Goal: Information Seeking & Learning: Compare options

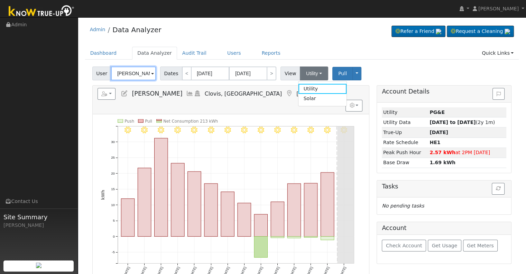
click at [124, 71] on input "[PERSON_NAME]" at bounding box center [133, 73] width 45 height 14
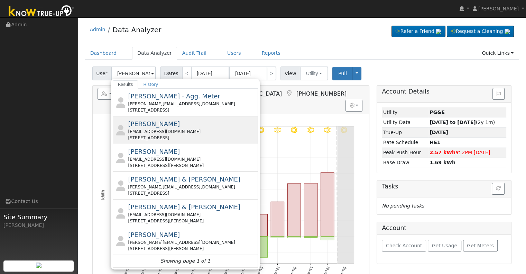
click at [160, 125] on span "[PERSON_NAME]" at bounding box center [154, 123] width 52 height 7
type input "[PERSON_NAME]"
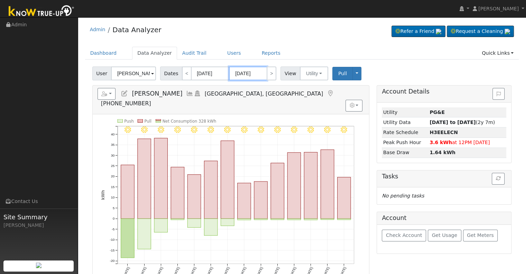
click at [241, 72] on input "09/03/2025" at bounding box center [248, 73] width 38 height 14
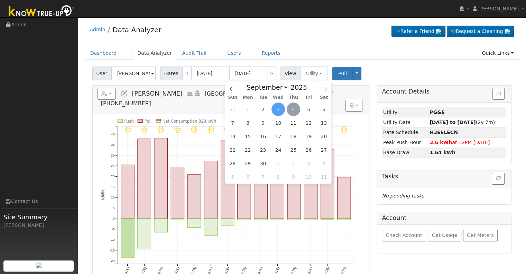
click at [295, 106] on span "4" at bounding box center [293, 108] width 13 height 13
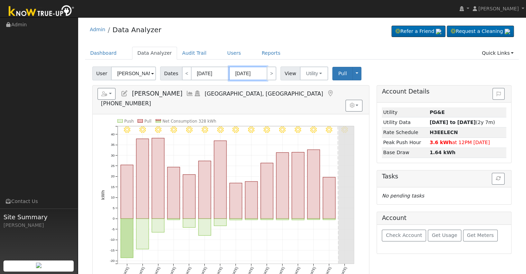
click at [246, 74] on input "[DATE]" at bounding box center [248, 73] width 38 height 14
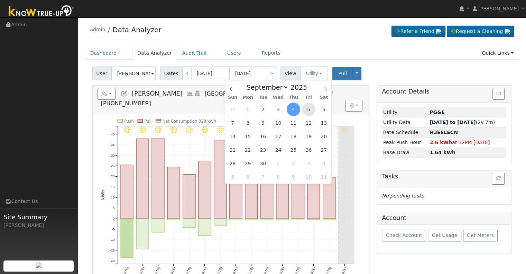
click at [307, 108] on span "5" at bounding box center [308, 108] width 13 height 13
type input "[DATE]"
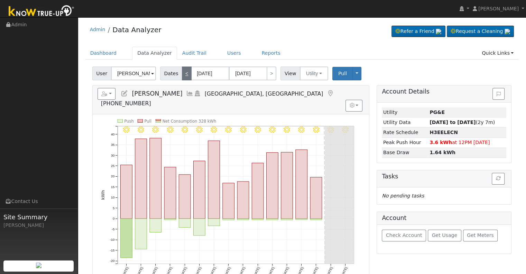
click at [182, 72] on link "<" at bounding box center [187, 73] width 10 height 14
type input "08/05/2025"
type input "08/20/2025"
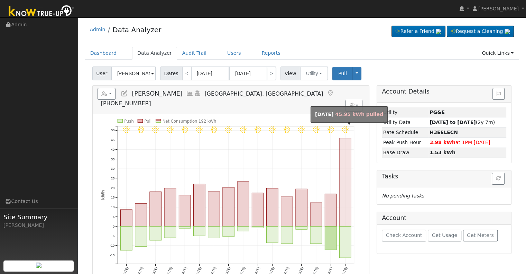
click at [342, 157] on rect "onclick=""" at bounding box center [346, 182] width 12 height 88
type input "08/20/2025"
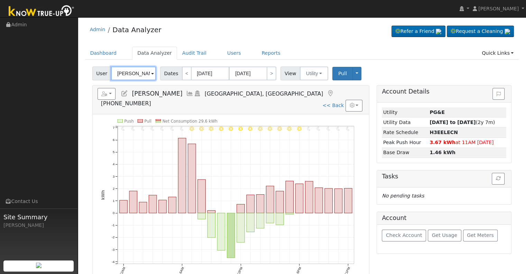
click at [138, 73] on input "[PERSON_NAME]" at bounding box center [133, 73] width 45 height 14
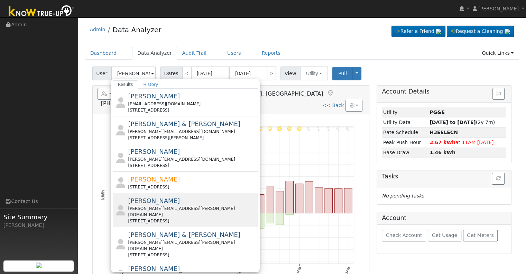
click at [158, 199] on span "[PERSON_NAME]" at bounding box center [154, 200] width 52 height 7
type input "[PERSON_NAME]"
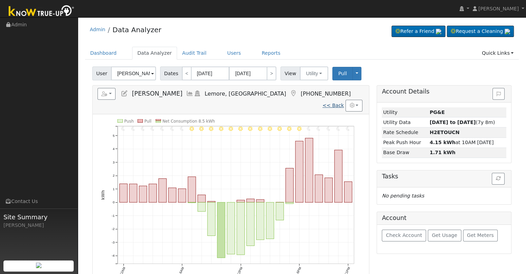
click at [335, 102] on link "<< Back" at bounding box center [332, 105] width 21 height 6
type input "08/05/2025"
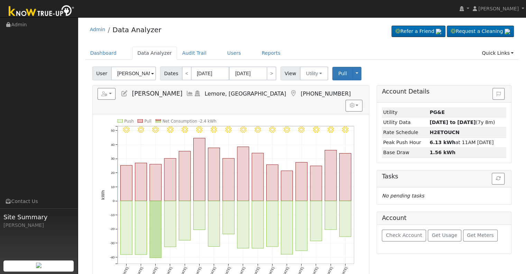
click at [186, 93] on icon at bounding box center [190, 93] width 8 height 6
click at [123, 95] on icon at bounding box center [125, 93] width 8 height 6
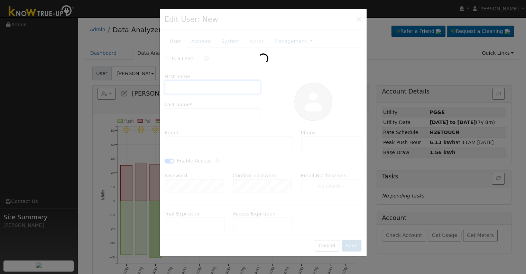
type input "03/20/2026"
type input "Cindy"
type input "Hielscher"
type input "cindy.hielscher@yahoo.com"
type input "[PHONE_NUMBER]"
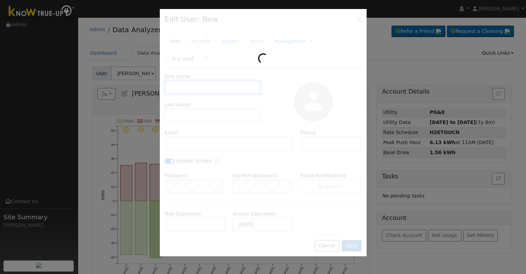
checkbox input "true"
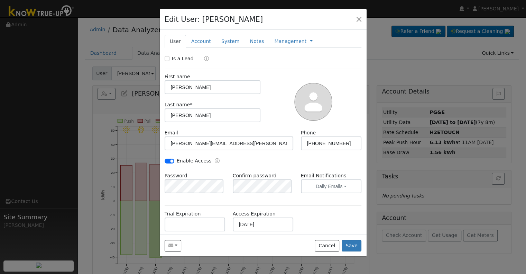
click at [112, 120] on div at bounding box center [263, 137] width 526 height 274
click at [358, 19] on button "button" at bounding box center [359, 19] width 10 height 10
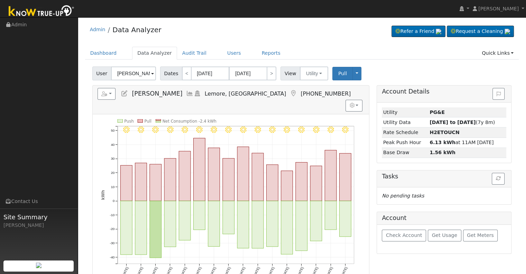
click at [186, 94] on icon at bounding box center [190, 93] width 8 height 6
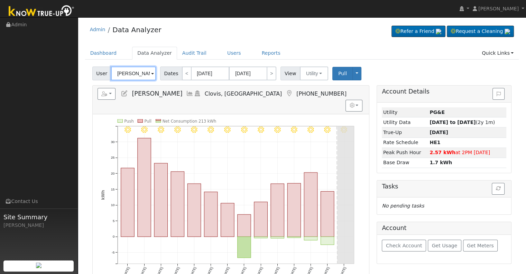
click at [136, 72] on input "[PERSON_NAME]" at bounding box center [133, 73] width 45 height 14
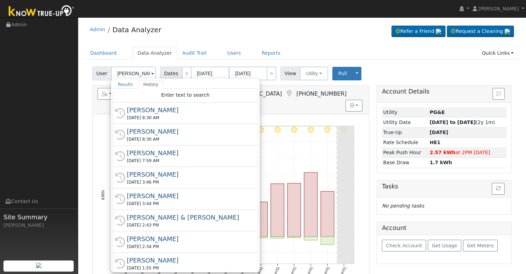
click at [143, 132] on div "[PERSON_NAME]" at bounding box center [188, 131] width 123 height 9
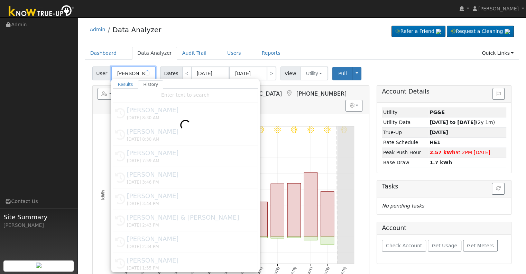
type input "[PERSON_NAME]"
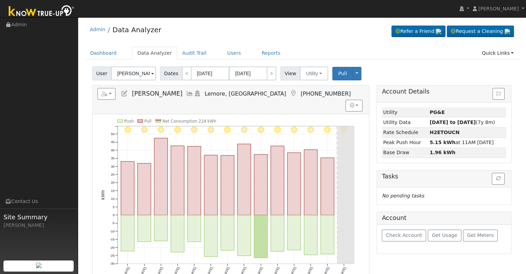
click at [186, 92] on icon at bounding box center [190, 93] width 8 height 6
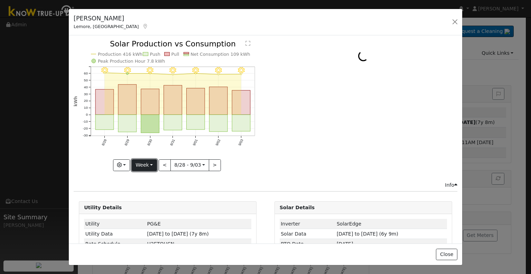
click at [150, 163] on button "Week" at bounding box center [144, 165] width 25 height 12
click at [147, 206] on link "Year" at bounding box center [156, 208] width 48 height 10
type input "[DATE]"
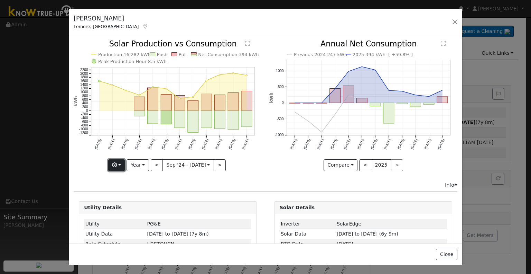
click at [114, 165] on icon "button" at bounding box center [114, 164] width 5 height 5
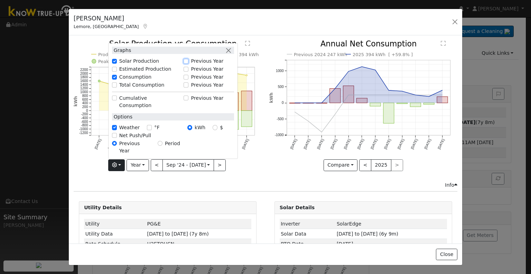
click at [186, 64] on input "Previous Year" at bounding box center [186, 61] width 5 height 5
checkbox input "true"
click at [257, 149] on icon "Production 2024 18,440 kWh Production 2025 16,282 kWh Push Pull Net Consumption…" at bounding box center [168, 105] width 188 height 130
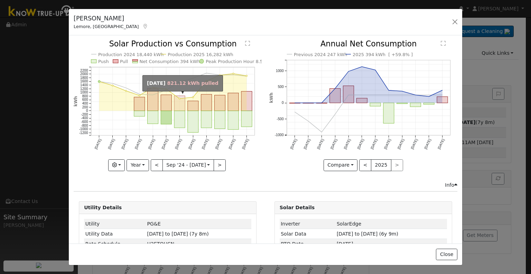
click at [179, 107] on rect "onclick=""" at bounding box center [179, 103] width 11 height 15
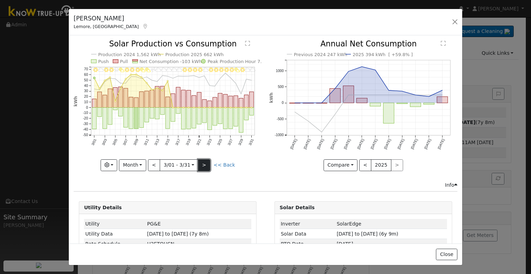
click at [205, 165] on button ">" at bounding box center [204, 165] width 12 height 12
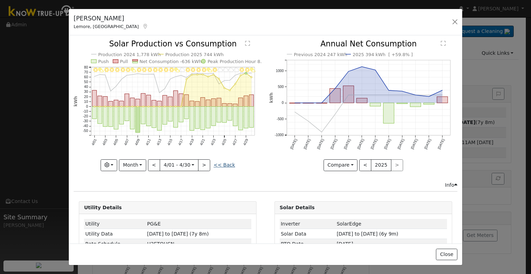
click at [221, 162] on link "<< Back" at bounding box center [224, 165] width 21 height 6
type input "[DATE]"
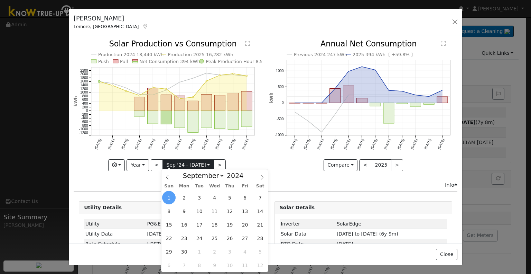
click at [177, 165] on input "[DATE]" at bounding box center [188, 164] width 51 height 11
click at [274, 150] on icon "Previous 2024 247 kWh 2025 394 kWh [ +59.8% ] [DATE] Oct '[DATE] Dec '[DATE] Fe…" at bounding box center [363, 103] width 188 height 126
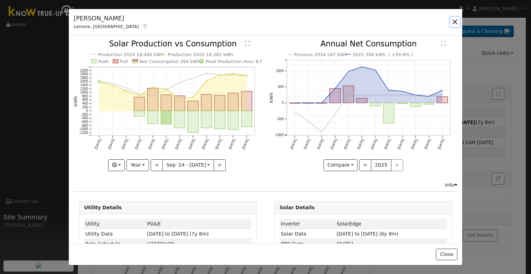
click at [454, 21] on button "button" at bounding box center [455, 22] width 10 height 10
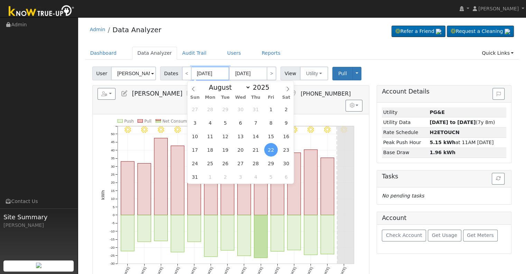
click at [210, 75] on input "[DATE]" at bounding box center [210, 73] width 38 height 14
click at [195, 90] on icon at bounding box center [193, 88] width 5 height 5
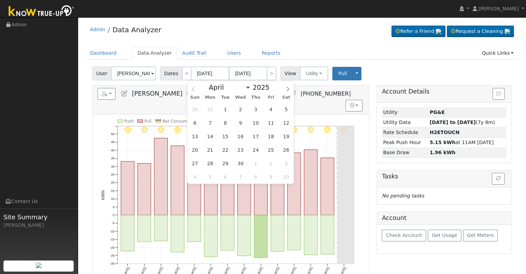
click at [195, 90] on icon at bounding box center [193, 88] width 5 height 5
click at [289, 88] on icon at bounding box center [287, 88] width 5 height 5
select select "2"
click at [198, 125] on span "2" at bounding box center [194, 122] width 13 height 13
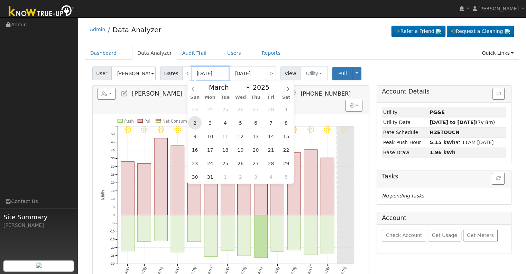
type input "[DATE]"
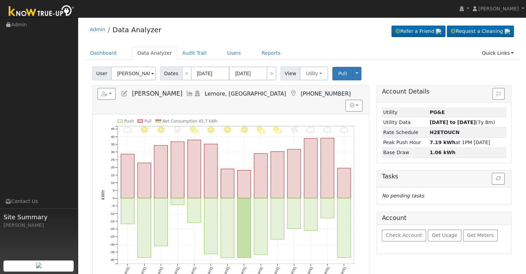
click at [186, 93] on icon at bounding box center [190, 93] width 8 height 6
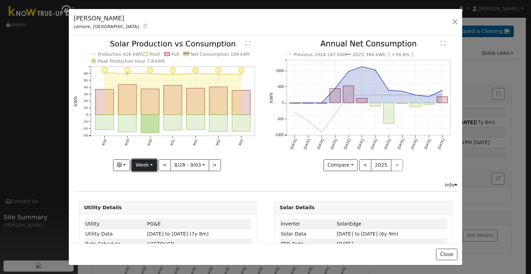
click at [149, 165] on button "Week" at bounding box center [144, 165] width 25 height 12
click at [145, 196] on link "Month" at bounding box center [156, 198] width 48 height 10
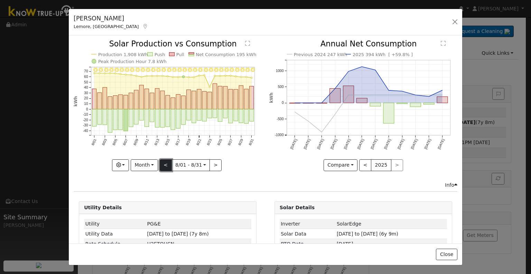
click at [167, 166] on button "<" at bounding box center [166, 165] width 12 height 12
click at [0, 0] on div at bounding box center [0, 0] width 0 height 0
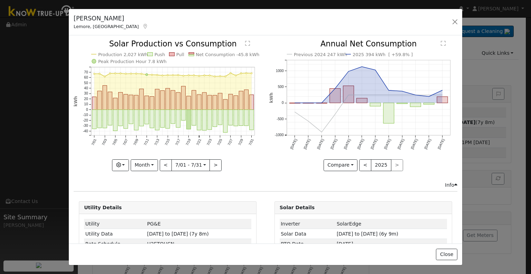
click at [167, 165] on div "Production 2,027 kWh Push Pull Net Consumption -45.8 kWh Peak Production Hour 7…" at bounding box center [168, 105] width 188 height 130
click at [167, 165] on button "<" at bounding box center [166, 165] width 12 height 12
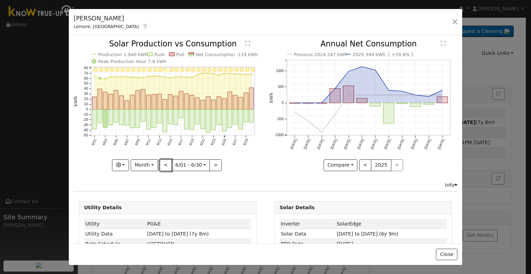
click at [167, 165] on button "<" at bounding box center [166, 165] width 12 height 12
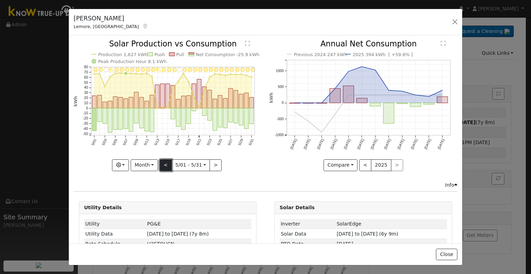
click at [168, 164] on button "<" at bounding box center [166, 165] width 12 height 12
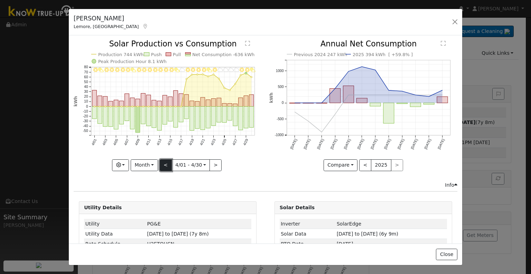
click at [168, 164] on button "<" at bounding box center [166, 165] width 12 height 12
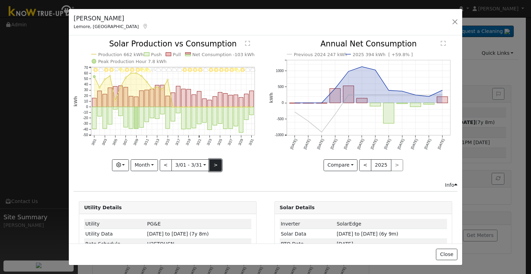
click at [211, 163] on button ">" at bounding box center [216, 165] width 12 height 12
type input "[DATE]"
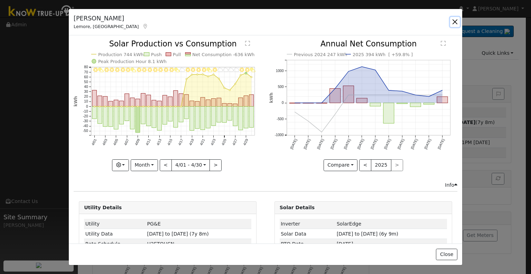
click at [455, 22] on button "button" at bounding box center [455, 22] width 10 height 10
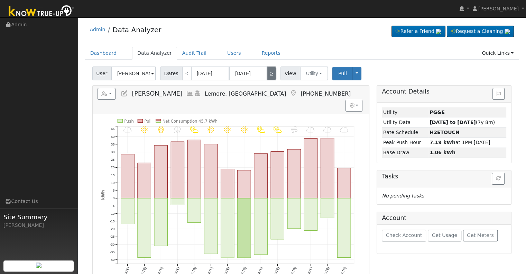
click at [270, 72] on link ">" at bounding box center [272, 73] width 10 height 14
type input "[DATE]"
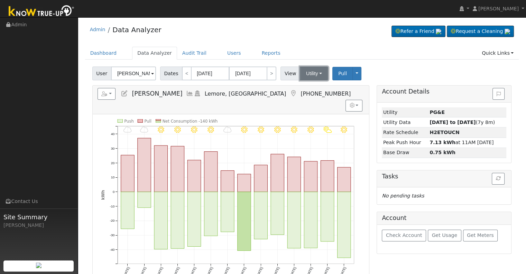
click at [305, 75] on button "Utility" at bounding box center [314, 73] width 28 height 14
click at [305, 97] on link "Solar" at bounding box center [322, 99] width 48 height 10
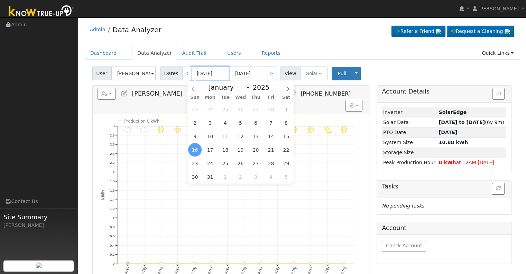
click at [206, 75] on input "[DATE]" at bounding box center [210, 73] width 38 height 14
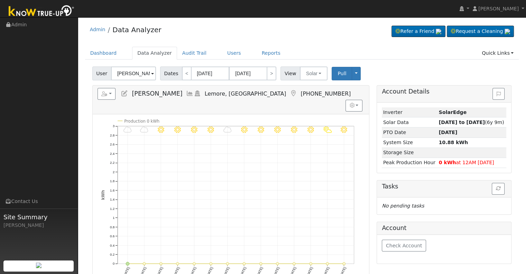
click at [308, 90] on h5 "Reports Scenario Health Check Energy Audit Account Timeline User Audit Trail In…" at bounding box center [231, 94] width 267 height 12
click at [338, 73] on span "Pull" at bounding box center [342, 74] width 9 height 6
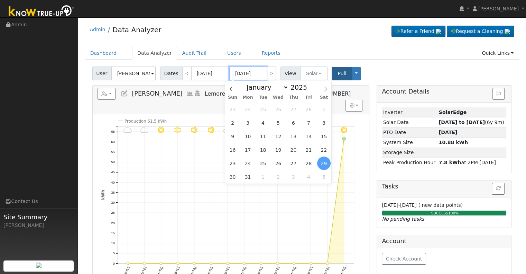
click at [242, 72] on input "[DATE]" at bounding box center [248, 73] width 38 height 14
click at [267, 76] on link ">" at bounding box center [272, 73] width 10 height 14
type input "[DATE]"
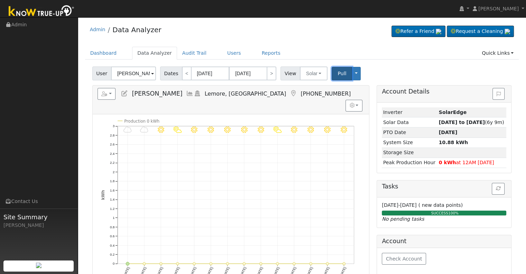
click at [338, 71] on span "Pull" at bounding box center [342, 74] width 9 height 6
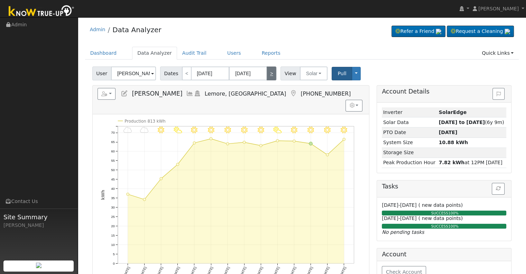
click at [268, 74] on link ">" at bounding box center [272, 73] width 10 height 14
type input "[DATE]"
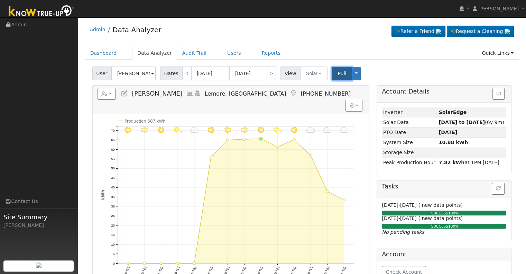
click at [338, 73] on span "Pull" at bounding box center [342, 74] width 9 height 6
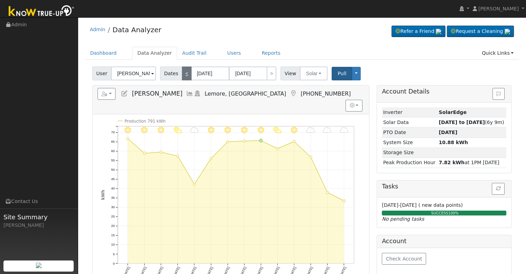
click at [185, 79] on link "<" at bounding box center [187, 73] width 10 height 14
type input "[DATE]"
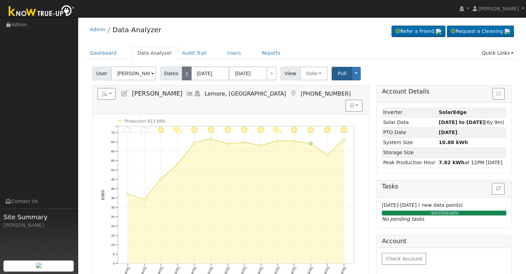
click at [185, 79] on link "<" at bounding box center [187, 73] width 10 height 14
type input "[DATE]"
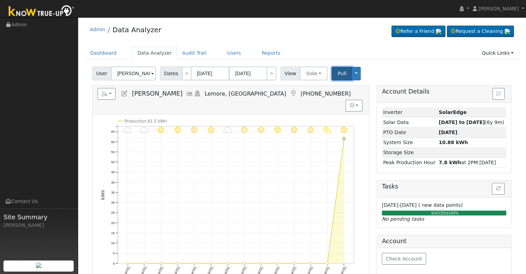
click at [338, 71] on span "Pull" at bounding box center [342, 74] width 9 height 6
click at [182, 73] on link "<" at bounding box center [187, 73] width 10 height 14
type input "[DATE]"
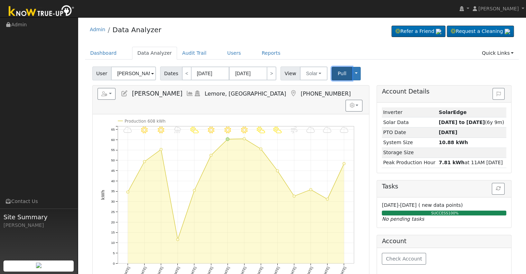
click at [338, 71] on span "Pull" at bounding box center [342, 74] width 9 height 6
click at [186, 92] on icon at bounding box center [190, 93] width 8 height 6
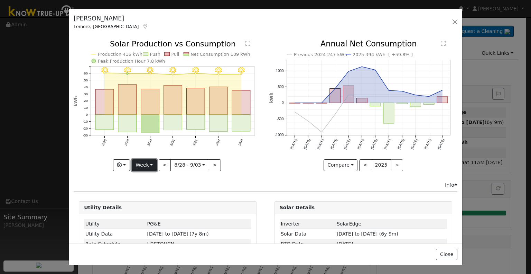
click at [140, 163] on button "Week" at bounding box center [144, 165] width 25 height 12
click at [146, 198] on link "Month" at bounding box center [156, 198] width 48 height 10
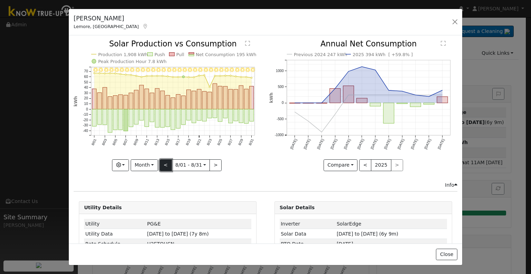
click at [165, 163] on button "<" at bounding box center [166, 165] width 12 height 12
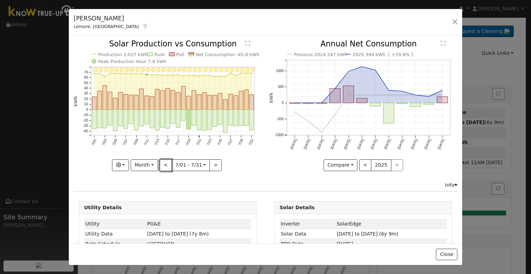
click at [165, 162] on button "<" at bounding box center [166, 165] width 12 height 12
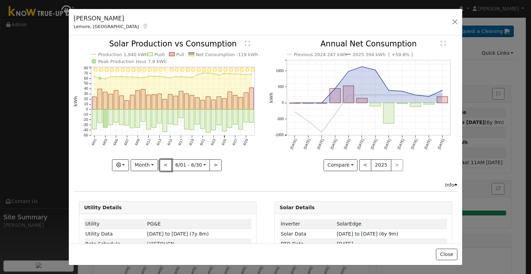
click at [165, 162] on button "<" at bounding box center [166, 165] width 12 height 12
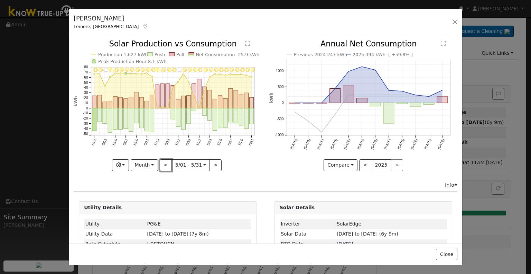
click at [165, 162] on button "<" at bounding box center [166, 165] width 12 height 12
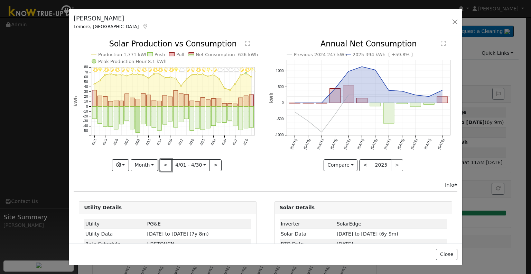
click at [165, 162] on button "<" at bounding box center [166, 165] width 12 height 12
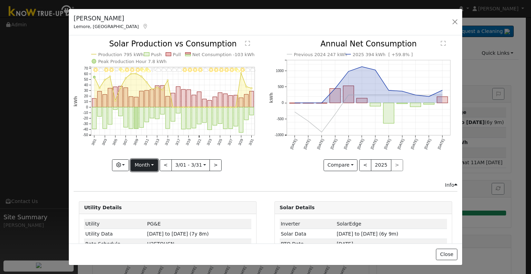
click at [143, 162] on button "Month" at bounding box center [144, 165] width 27 height 12
click at [138, 205] on link "Year" at bounding box center [155, 208] width 48 height 10
type input "[DATE]"
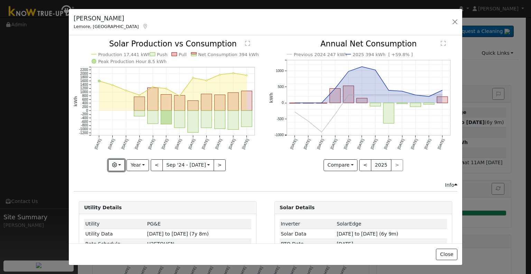
click at [114, 163] on icon "button" at bounding box center [114, 164] width 5 height 5
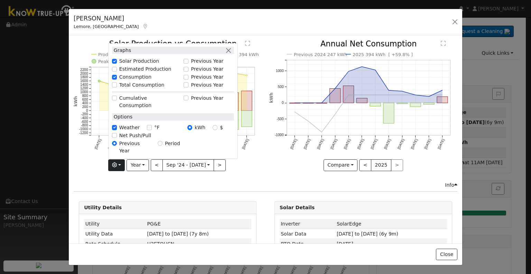
click at [196, 65] on label "Previous Year" at bounding box center [207, 60] width 33 height 7
click at [188, 64] on input "Previous Year" at bounding box center [186, 61] width 5 height 5
checkbox input "true"
click at [258, 99] on icon "Production 2024 18,440 kWh Production 2025 17,441 kWh Push Pull Net Consumption…" at bounding box center [168, 105] width 188 height 130
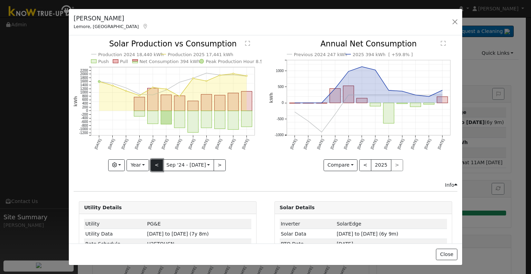
click at [155, 163] on button "<" at bounding box center [157, 165] width 12 height 12
type input "[DATE]"
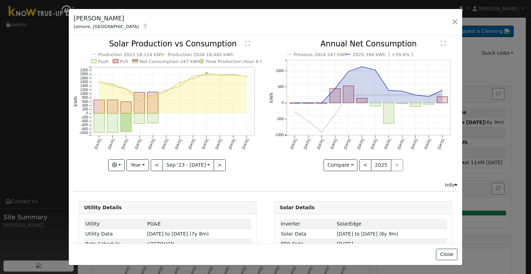
click at [176, 106] on icon "Production 2023 18,114 kWh Production 2024 18,440 kWh Push Pull Net Consumption…" at bounding box center [168, 105] width 188 height 130
click at [454, 21] on button "button" at bounding box center [455, 22] width 10 height 10
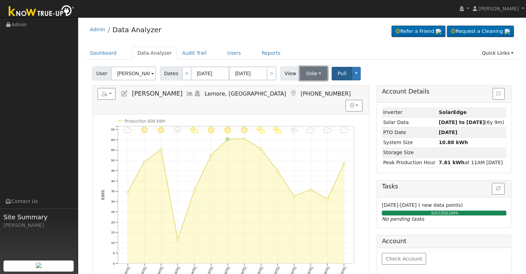
click at [309, 75] on button "Solar" at bounding box center [314, 73] width 28 height 14
click at [311, 88] on link "Utility" at bounding box center [322, 89] width 48 height 10
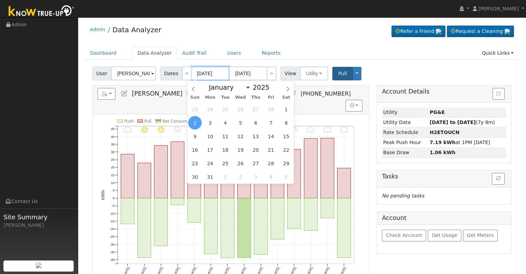
click at [210, 73] on input "[DATE]" at bounding box center [210, 73] width 38 height 14
click at [287, 90] on icon at bounding box center [287, 88] width 5 height 5
select select "4"
click at [210, 133] on span "12" at bounding box center [209, 135] width 13 height 13
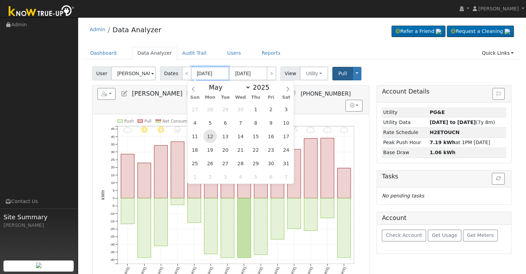
type input "[DATE]"
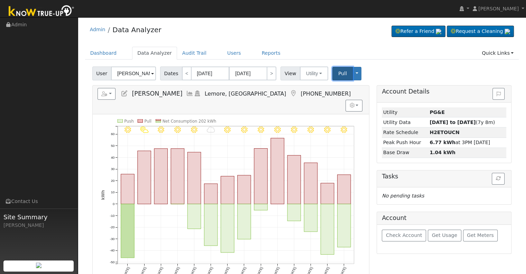
click at [332, 74] on button "Pull" at bounding box center [342, 73] width 20 height 13
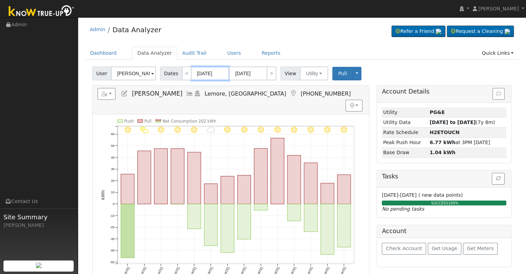
click at [202, 75] on input "[DATE]" at bounding box center [210, 73] width 38 height 14
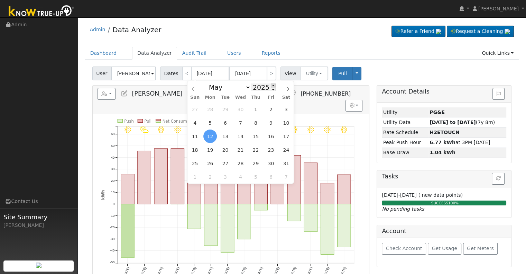
click at [271, 85] on span at bounding box center [273, 85] width 5 height 4
type input "2026"
click at [214, 142] on div "26 27 28 29 30 1 2 3 4 5 6 7 8 9 10 11 12 13 14 15 16 17 18 19 20 21 22 23 24 2…" at bounding box center [240, 142] width 107 height 81
click at [218, 138] on div "26 27 28 29 30 1 2 3 4 5 6 7 8 9 10 11 12 13 14 15 16 17 18 19 20 21 22 23 24 2…" at bounding box center [240, 142] width 107 height 81
click at [221, 135] on span "12" at bounding box center [225, 135] width 13 height 13
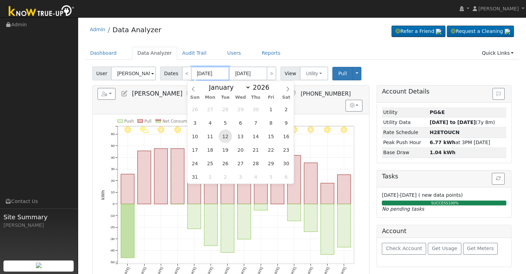
type input "[DATE]"
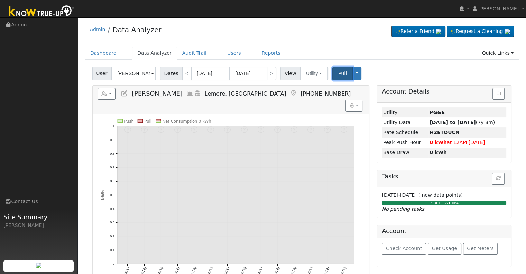
click at [332, 72] on button "Pull" at bounding box center [342, 73] width 20 height 13
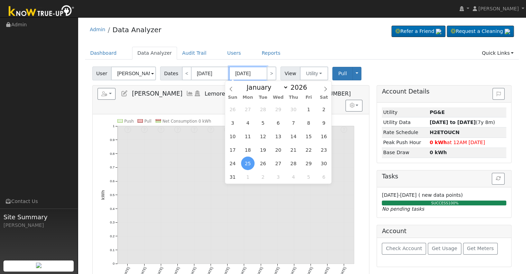
click at [248, 71] on input "[DATE]" at bounding box center [248, 73] width 38 height 14
click at [308, 85] on span at bounding box center [310, 85] width 5 height 4
click at [308, 89] on span at bounding box center [310, 89] width 5 height 4
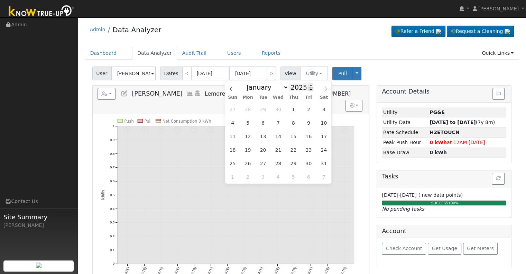
type input "2024"
drag, startPoint x: 244, startPoint y: 134, endPoint x: 297, endPoint y: 121, distance: 54.1
click at [245, 134] on span "13" at bounding box center [247, 135] width 13 height 13
type input "[DATE]"
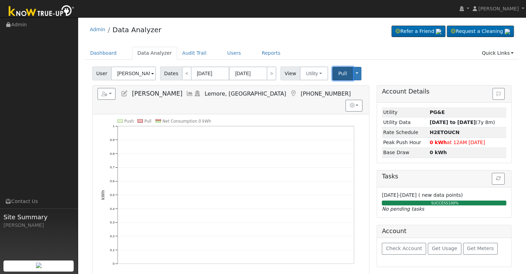
click at [338, 75] on span "Pull" at bounding box center [342, 74] width 9 height 6
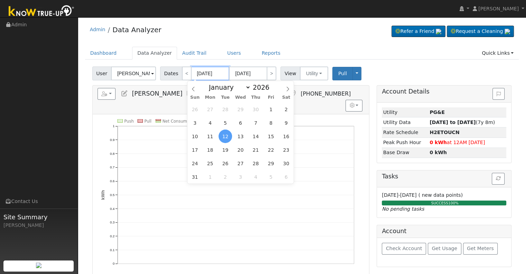
click at [203, 73] on input "[DATE]" at bounding box center [210, 73] width 38 height 14
click at [271, 91] on span at bounding box center [273, 89] width 5 height 4
type input "2024"
click at [299, 50] on ul "Dashboard Data Analyzer Audit Trail Users Reports Quick Links Quick Add Quick C…" at bounding box center [302, 53] width 434 height 13
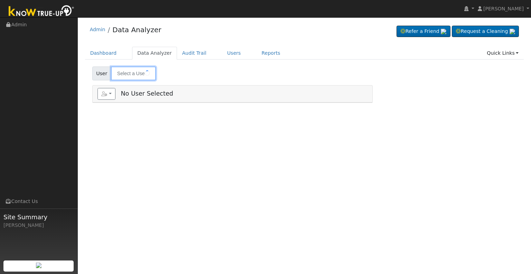
type input "[PERSON_NAME]"
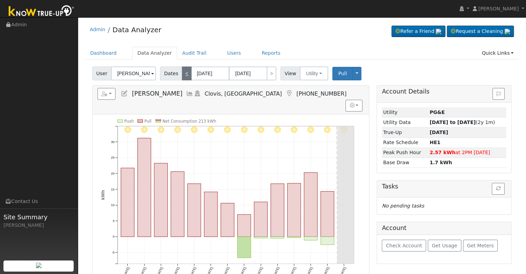
click at [184, 77] on link "<" at bounding box center [187, 73] width 10 height 14
type input "08/08/2025"
type input "08/21/2025"
click at [184, 77] on link "<" at bounding box center [187, 73] width 10 height 14
type input "07/25/2025"
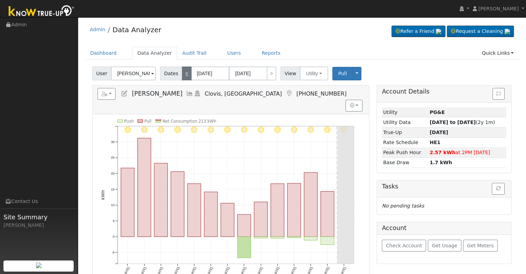
type input "08/07/2025"
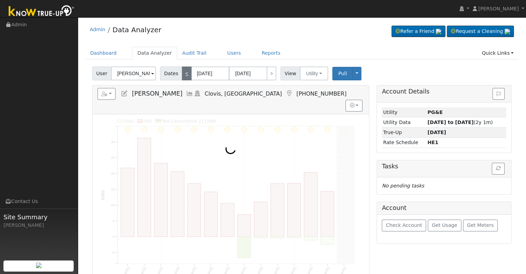
click at [184, 77] on link "<" at bounding box center [187, 73] width 10 height 14
type input "07/11/2025"
type input "07/24/2025"
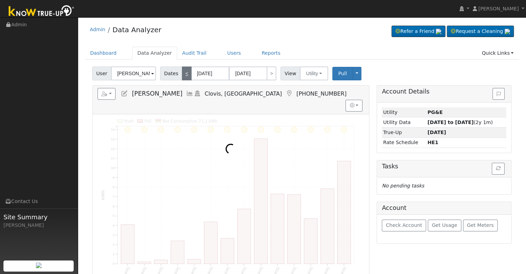
click at [184, 77] on link "<" at bounding box center [187, 73] width 10 height 14
type input "06/27/2025"
type input "07/10/2025"
click at [184, 77] on link "<" at bounding box center [187, 73] width 10 height 14
type input "06/13/2025"
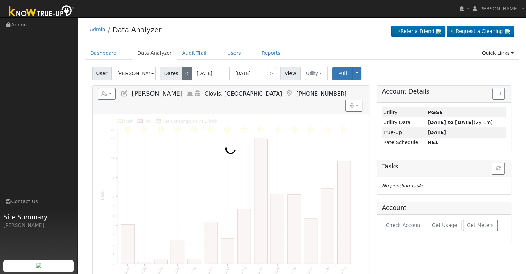
type input "06/26/2025"
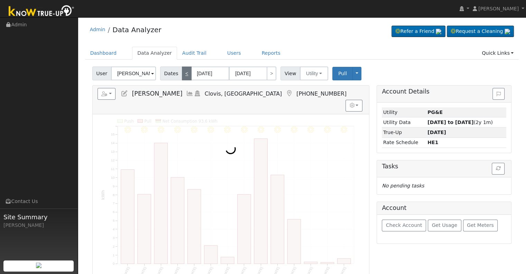
click at [184, 77] on link "<" at bounding box center [187, 73] width 10 height 14
type input "05/30/2025"
type input "06/12/2025"
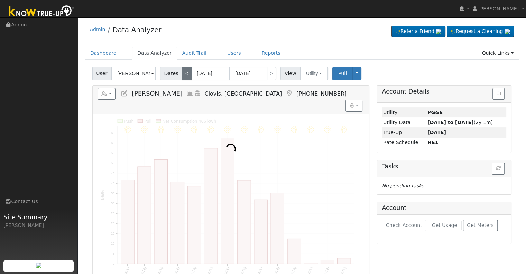
click at [184, 77] on link "<" at bounding box center [187, 73] width 10 height 14
type input "05/16/2025"
type input "05/29/2025"
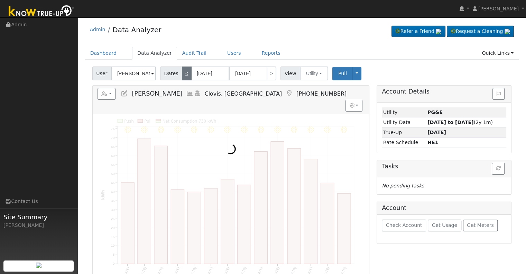
click at [184, 77] on link "<" at bounding box center [187, 73] width 10 height 14
type input "05/02/2025"
type input "05/15/2025"
click at [184, 77] on link "<" at bounding box center [187, 73] width 10 height 14
type input "04/18/2025"
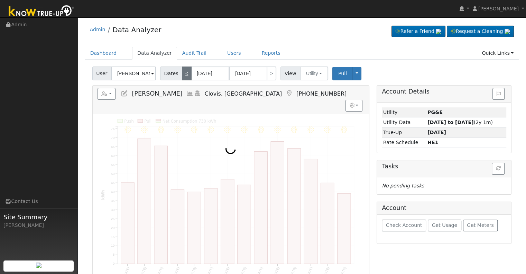
type input "05/01/2025"
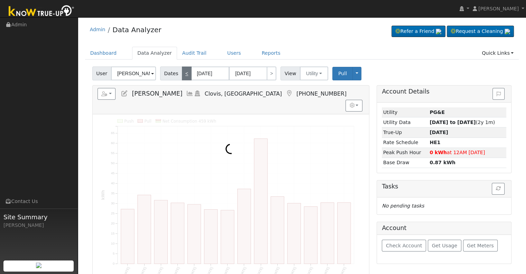
click at [184, 77] on link "<" at bounding box center [187, 73] width 10 height 14
type input "04/04/2025"
type input "04/17/2025"
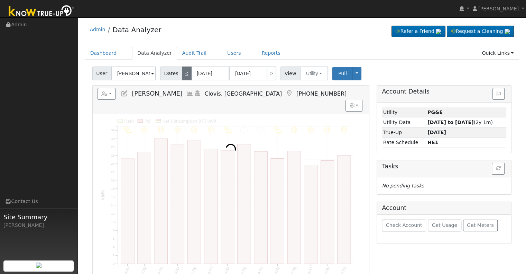
click at [184, 77] on link "<" at bounding box center [187, 73] width 10 height 14
type input "03/21/2025"
type input "04/03/2025"
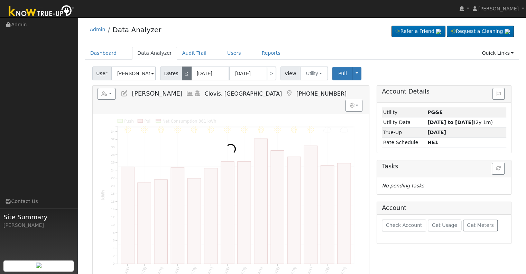
click at [184, 77] on link "<" at bounding box center [187, 73] width 10 height 14
type input "03/07/2025"
type input "03/20/2025"
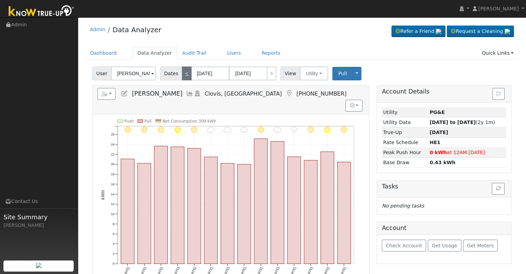
click at [184, 77] on link "<" at bounding box center [187, 73] width 10 height 14
type input "02/21/2025"
type input "03/06/2025"
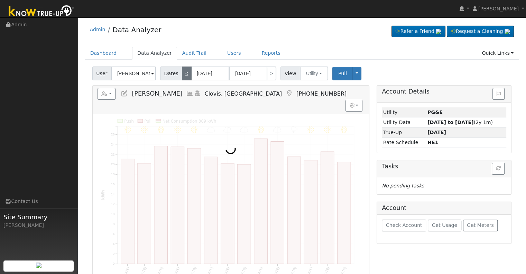
click at [184, 77] on link "<" at bounding box center [187, 73] width 10 height 14
type input "02/07/2025"
type input "02/20/2025"
click at [184, 77] on link "<" at bounding box center [187, 73] width 10 height 14
type input "01/24/2025"
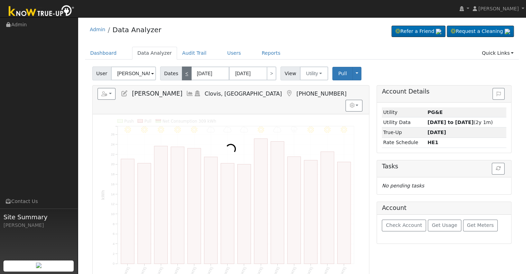
type input "02/06/2025"
click at [184, 77] on link "<" at bounding box center [187, 73] width 10 height 14
type input "01/10/2025"
type input "01/23/2025"
click at [184, 77] on link "<" at bounding box center [187, 73] width 10 height 14
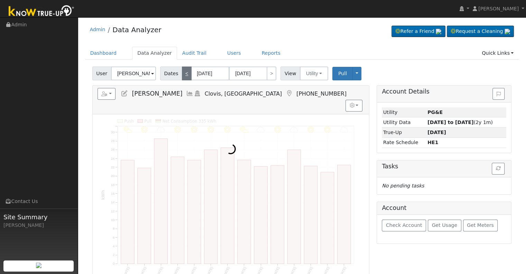
type input "12/27/2024"
type input "01/09/2025"
click at [184, 77] on link "<" at bounding box center [187, 73] width 10 height 14
type input "12/13/2024"
type input "12/26/2024"
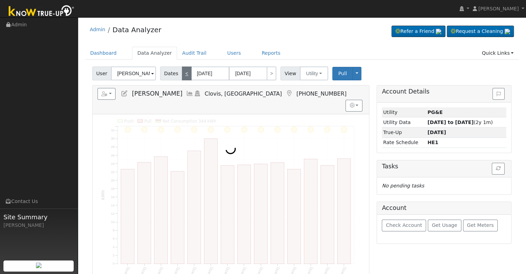
click at [184, 77] on link "<" at bounding box center [187, 73] width 10 height 14
type input "11/29/2024"
type input "12/12/2024"
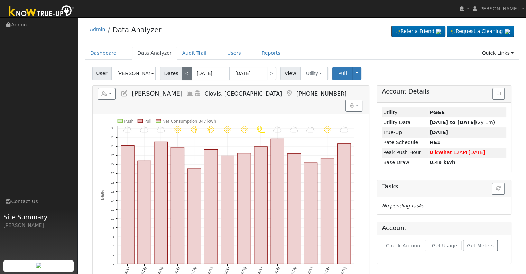
click at [184, 77] on link "<" at bounding box center [187, 73] width 10 height 14
type input "11/15/2024"
type input "11/28/2024"
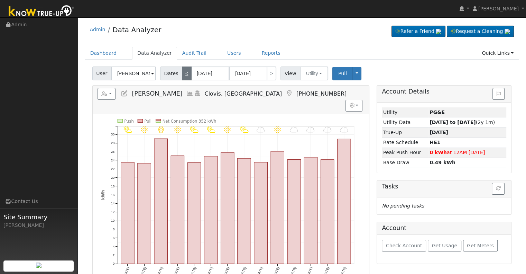
click at [184, 77] on link "<" at bounding box center [187, 73] width 10 height 14
type input "11/01/2024"
type input "11/14/2024"
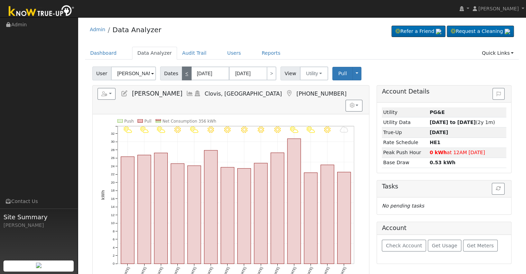
click at [184, 77] on link "<" at bounding box center [187, 73] width 10 height 14
type input "10/18/2024"
type input "10/31/2024"
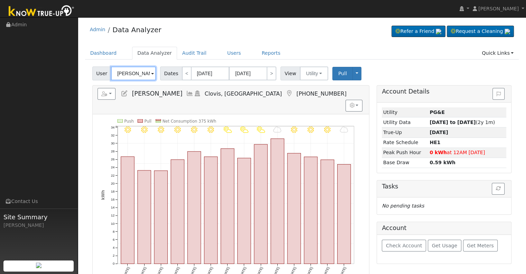
click at [118, 70] on input "[PERSON_NAME]" at bounding box center [133, 73] width 45 height 14
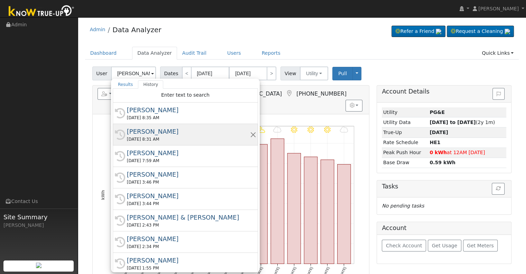
click at [148, 133] on div "[PERSON_NAME]" at bounding box center [188, 131] width 123 height 9
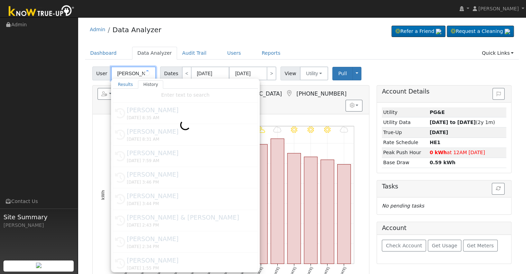
type input "[PERSON_NAME]"
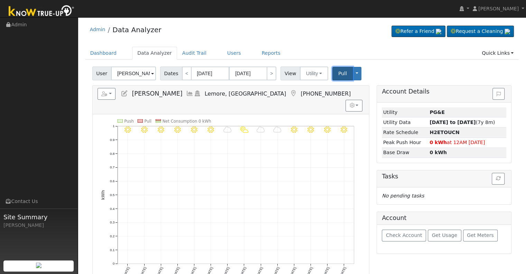
click at [338, 73] on span "Pull" at bounding box center [342, 74] width 9 height 6
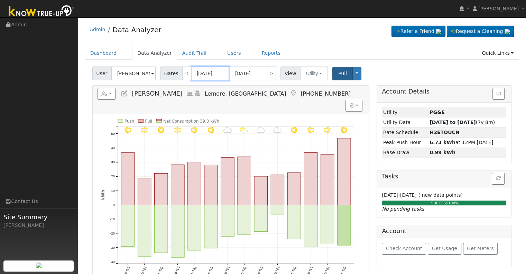
click at [209, 72] on input "10/18/2024" at bounding box center [210, 73] width 38 height 14
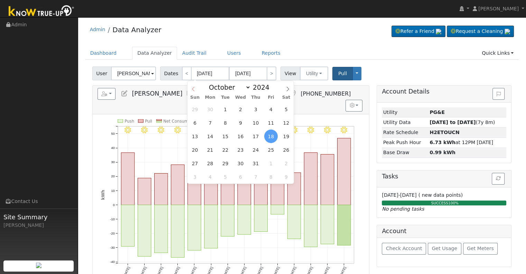
click at [192, 89] on icon at bounding box center [193, 88] width 5 height 5
select select "8"
click at [255, 109] on span "5" at bounding box center [255, 108] width 13 height 13
type input "09/05/2024"
type input "09/18/2024"
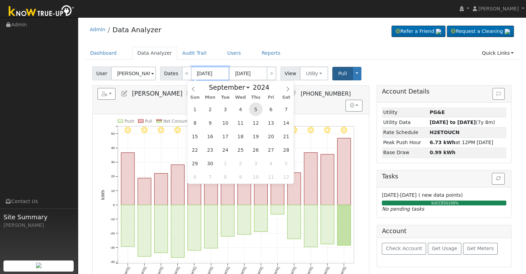
select select "8"
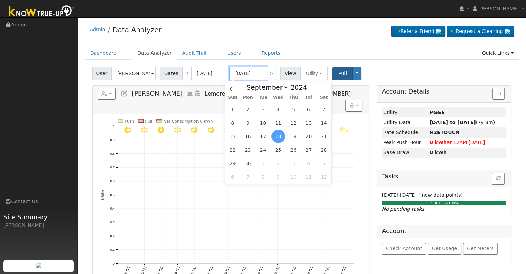
click at [247, 72] on input "09/18/2024" at bounding box center [248, 73] width 38 height 14
click at [308, 85] on span at bounding box center [310, 85] width 5 height 4
type input "2025"
click at [295, 108] on span "4" at bounding box center [293, 108] width 13 height 13
type input "[DATE]"
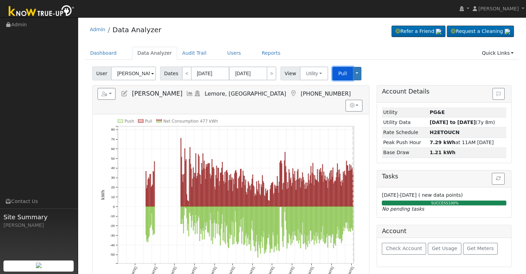
click at [339, 74] on span "Pull" at bounding box center [342, 74] width 9 height 6
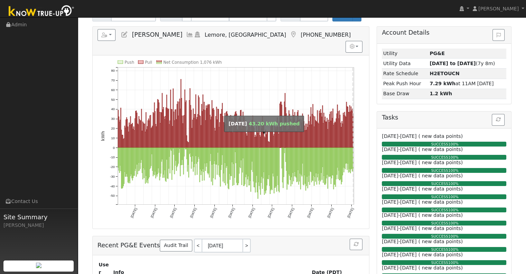
scroll to position [47, 0]
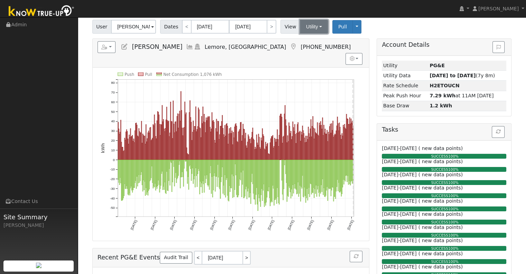
click at [311, 26] on button "Utility" at bounding box center [314, 27] width 28 height 14
click at [308, 50] on link "Solar" at bounding box center [322, 52] width 48 height 10
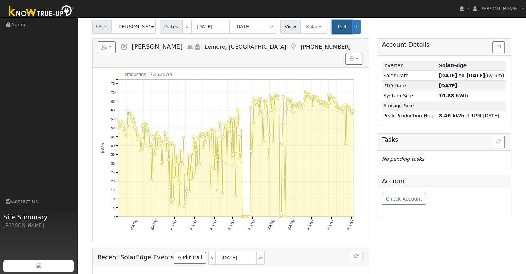
click at [338, 27] on span "Pull" at bounding box center [342, 27] width 9 height 6
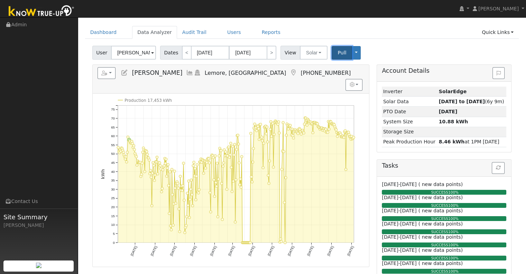
scroll to position [12, 0]
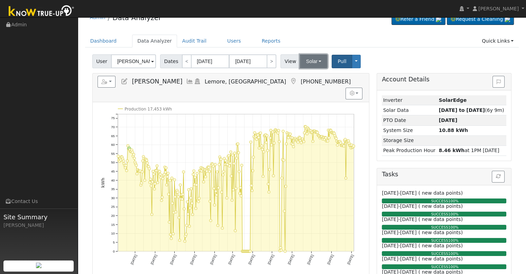
click at [300, 60] on button "Solar" at bounding box center [314, 61] width 28 height 14
click at [307, 74] on link "Utility" at bounding box center [322, 77] width 48 height 10
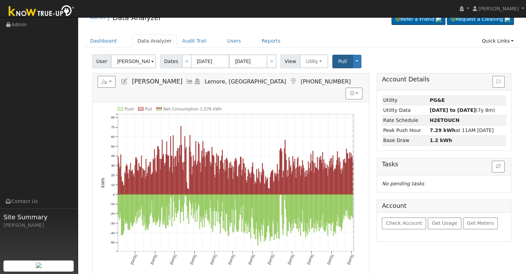
scroll to position [47, 0]
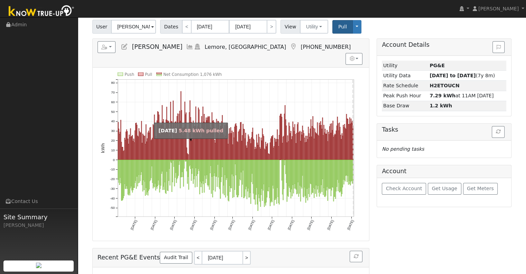
click at [188, 154] on rect "onclick=""" at bounding box center [188, 156] width 0 height 5
type input "12/23/2024"
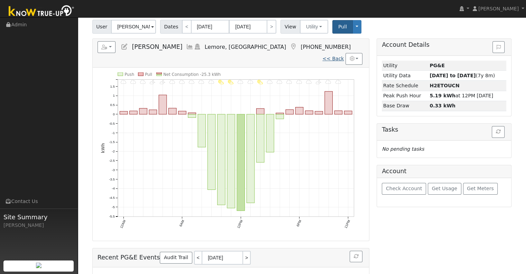
click at [333, 56] on link "<< Back" at bounding box center [332, 59] width 21 height 6
type input "09/05/2024"
type input "[DATE]"
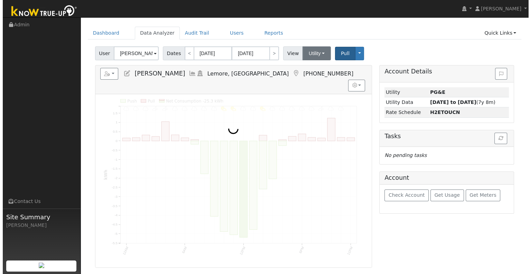
scroll to position [0, 0]
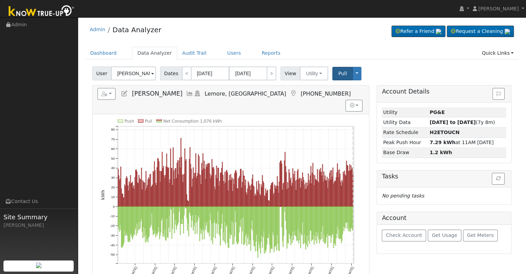
click at [186, 91] on icon at bounding box center [190, 93] width 8 height 6
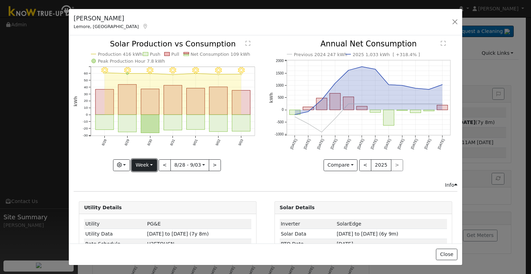
click at [149, 162] on button "Week" at bounding box center [144, 165] width 25 height 12
click at [145, 209] on link "Year" at bounding box center [156, 208] width 48 height 10
type input "[DATE]"
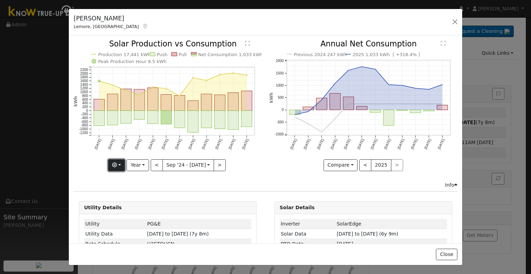
click at [113, 165] on icon "button" at bounding box center [114, 164] width 5 height 5
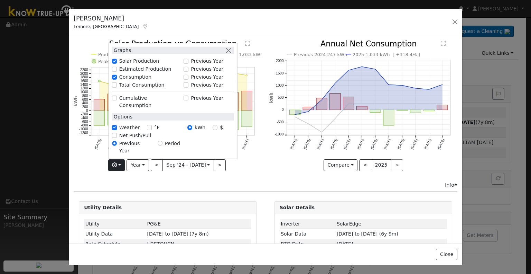
click at [197, 65] on label "Previous Year" at bounding box center [207, 60] width 33 height 7
click at [188, 64] on input "Previous Year" at bounding box center [186, 61] width 5 height 5
checkbox input "true"
click at [247, 143] on icon "Production 2024 18,440 kWh Production 2025 17,441 kWh Push Pull Net Consumption…" at bounding box center [168, 106] width 188 height 133
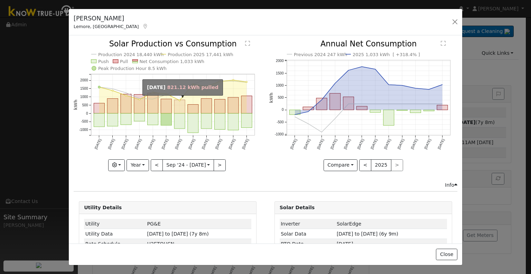
click at [181, 110] on rect "onclick=""" at bounding box center [179, 106] width 11 height 13
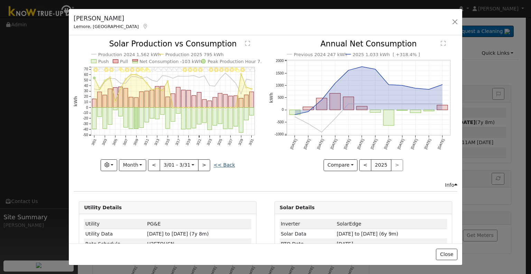
click at [222, 162] on link "<< Back" at bounding box center [224, 165] width 21 height 6
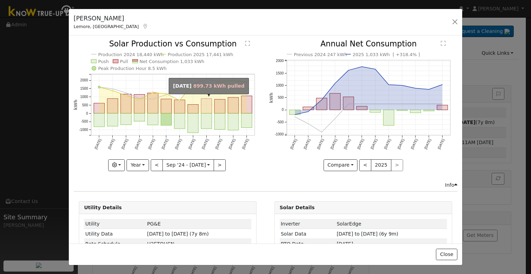
click at [203, 102] on rect "onclick=""" at bounding box center [206, 106] width 11 height 15
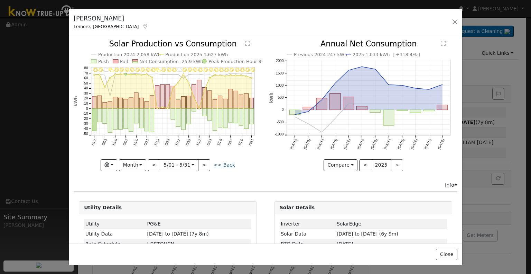
click at [224, 163] on link "<< Back" at bounding box center [224, 165] width 21 height 6
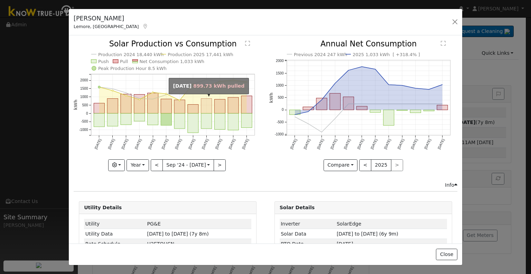
click at [203, 110] on rect "onclick=""" at bounding box center [206, 106] width 11 height 15
type input "[DATE]"
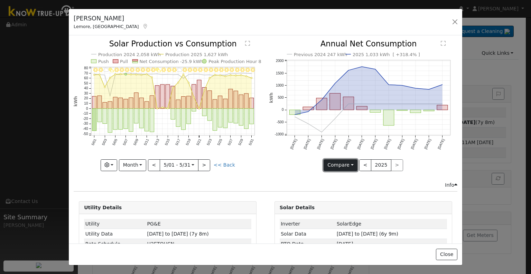
click at [333, 161] on button "Compare" at bounding box center [341, 165] width 34 height 12
click at [333, 184] on link "Current Year" at bounding box center [351, 189] width 54 height 10
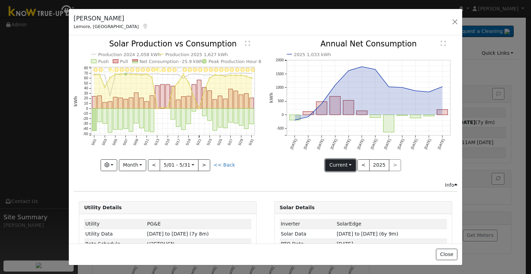
click at [336, 166] on button "Current" at bounding box center [340, 165] width 30 height 12
click at [337, 179] on link "Compare Previous" at bounding box center [353, 179] width 54 height 10
